Goal: Information Seeking & Learning: Learn about a topic

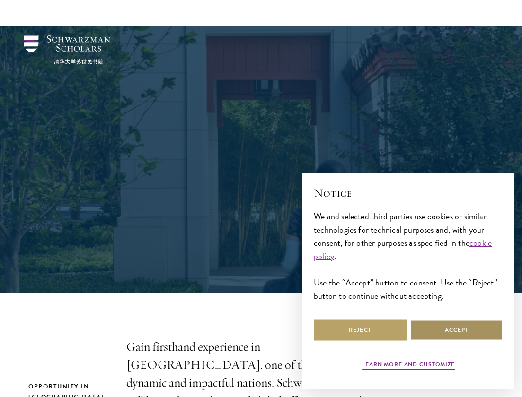
scroll to position [145, 0]
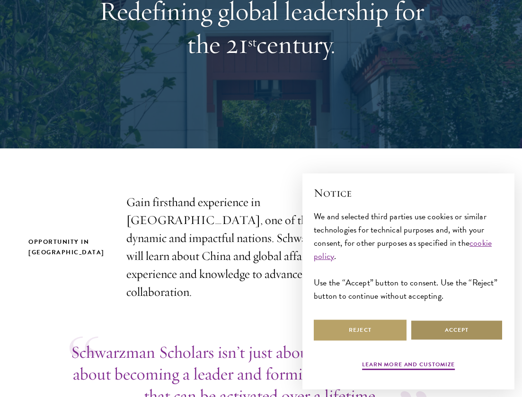
click at [473, 321] on button "Accept" at bounding box center [456, 330] width 93 height 21
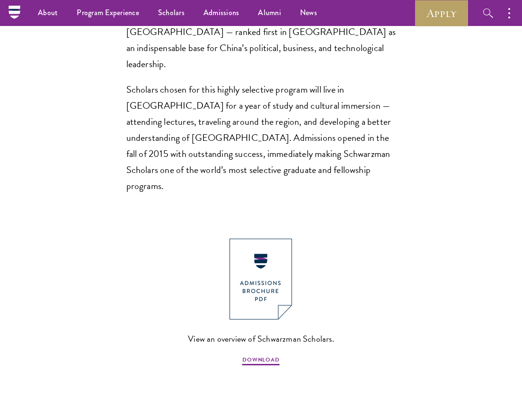
scroll to position [692, 0]
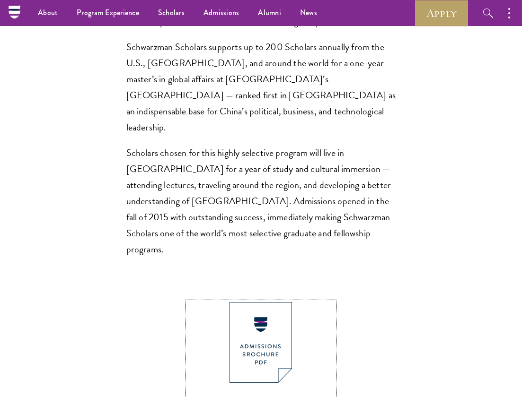
click at [265, 302] on img at bounding box center [260, 342] width 62 height 81
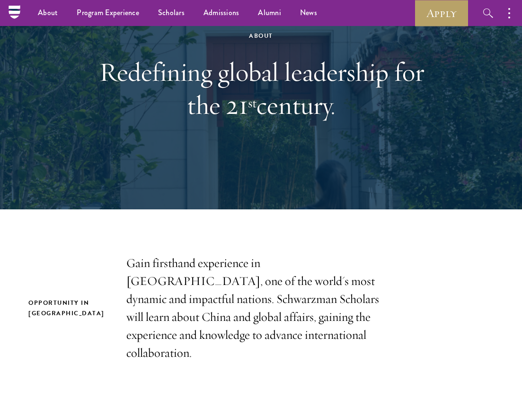
scroll to position [0, 0]
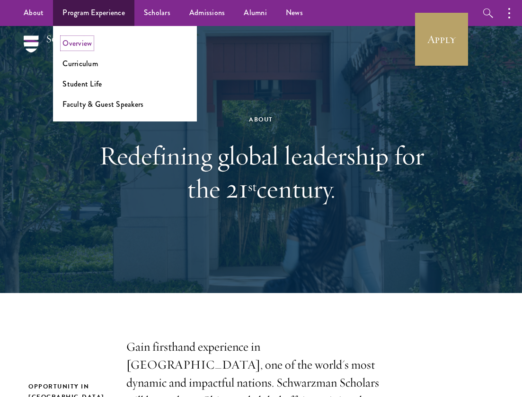
click at [80, 43] on link "Overview" at bounding box center [76, 43] width 29 height 11
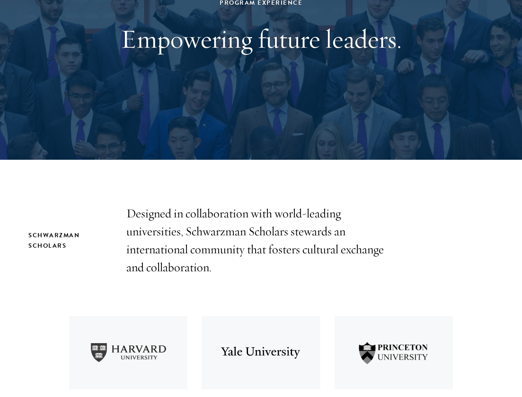
scroll to position [272, 0]
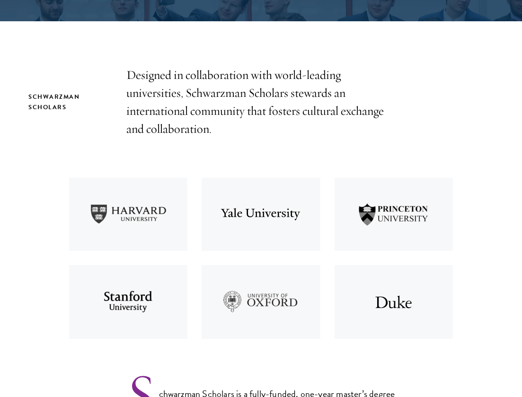
click at [217, 119] on p "Designed in collaboration with world-leading universities, Schwarzman Scholars …" at bounding box center [261, 102] width 270 height 72
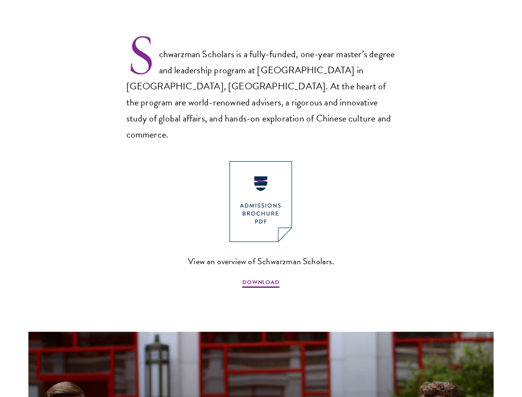
scroll to position [614, 0]
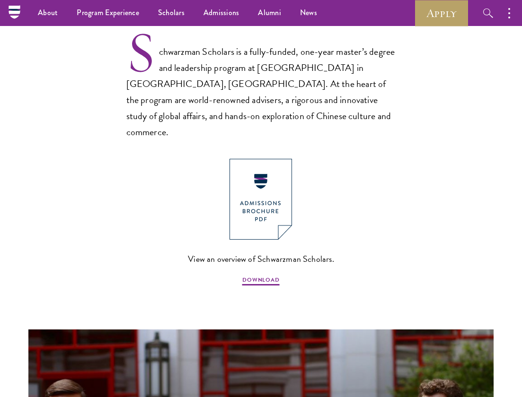
click at [236, 61] on p "Schwarzman Scholars is a fully-funded, one-year master’s degree and leadership …" at bounding box center [261, 84] width 270 height 111
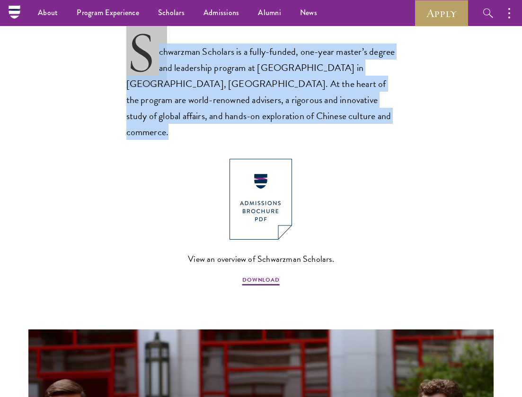
click at [236, 61] on p "Schwarzman Scholars is a fully-funded, one-year master’s degree and leadership …" at bounding box center [261, 84] width 270 height 111
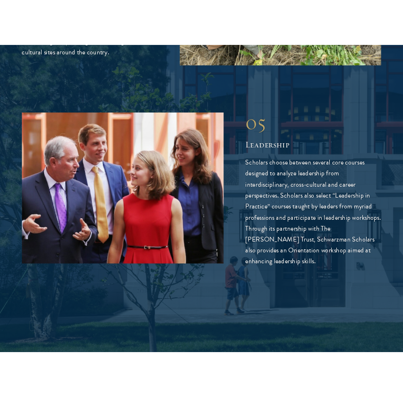
scroll to position [2364, 0]
